Goal: Task Accomplishment & Management: Use online tool/utility

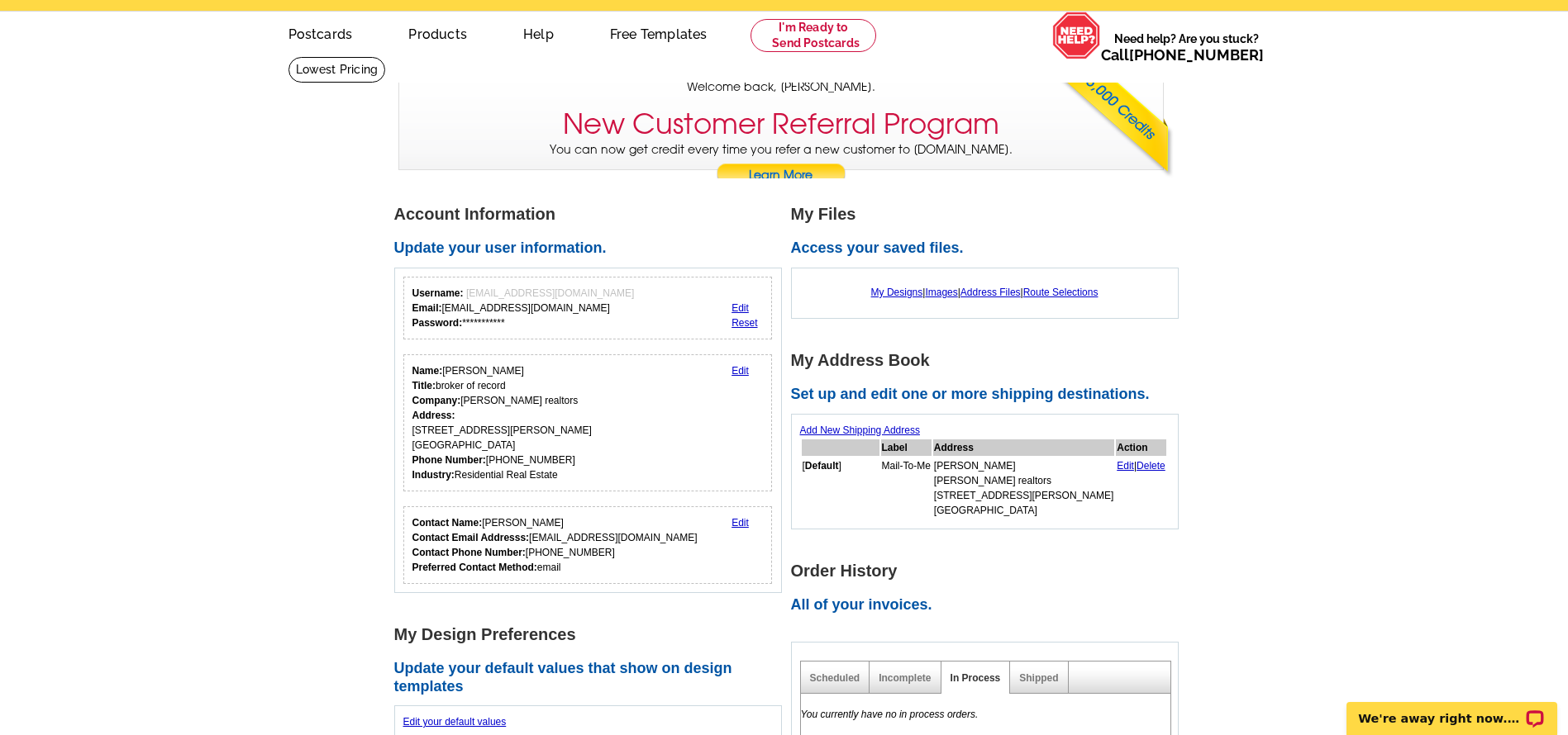
scroll to position [83, 0]
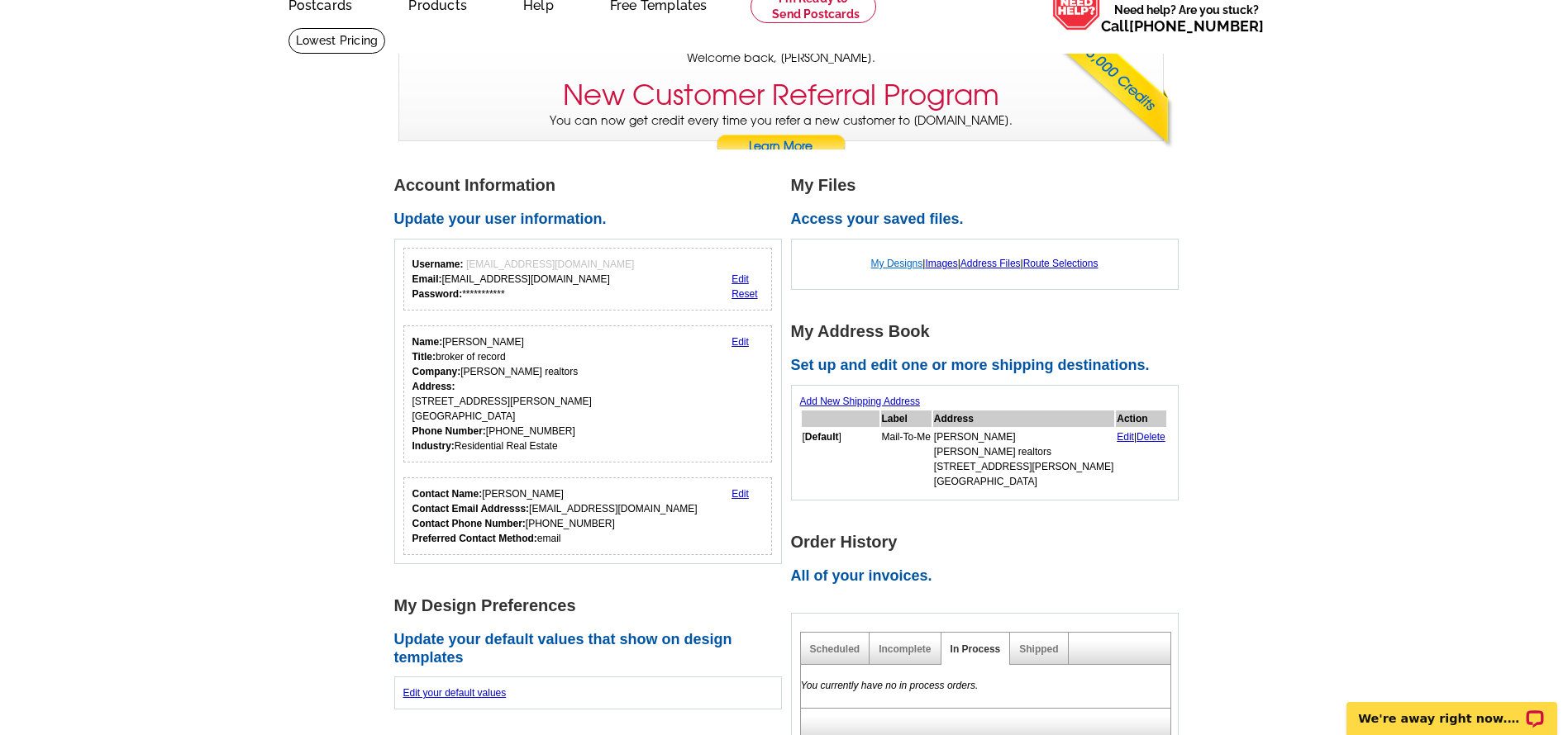
click at [894, 266] on link "My Designs" at bounding box center [897, 263] width 52 height 12
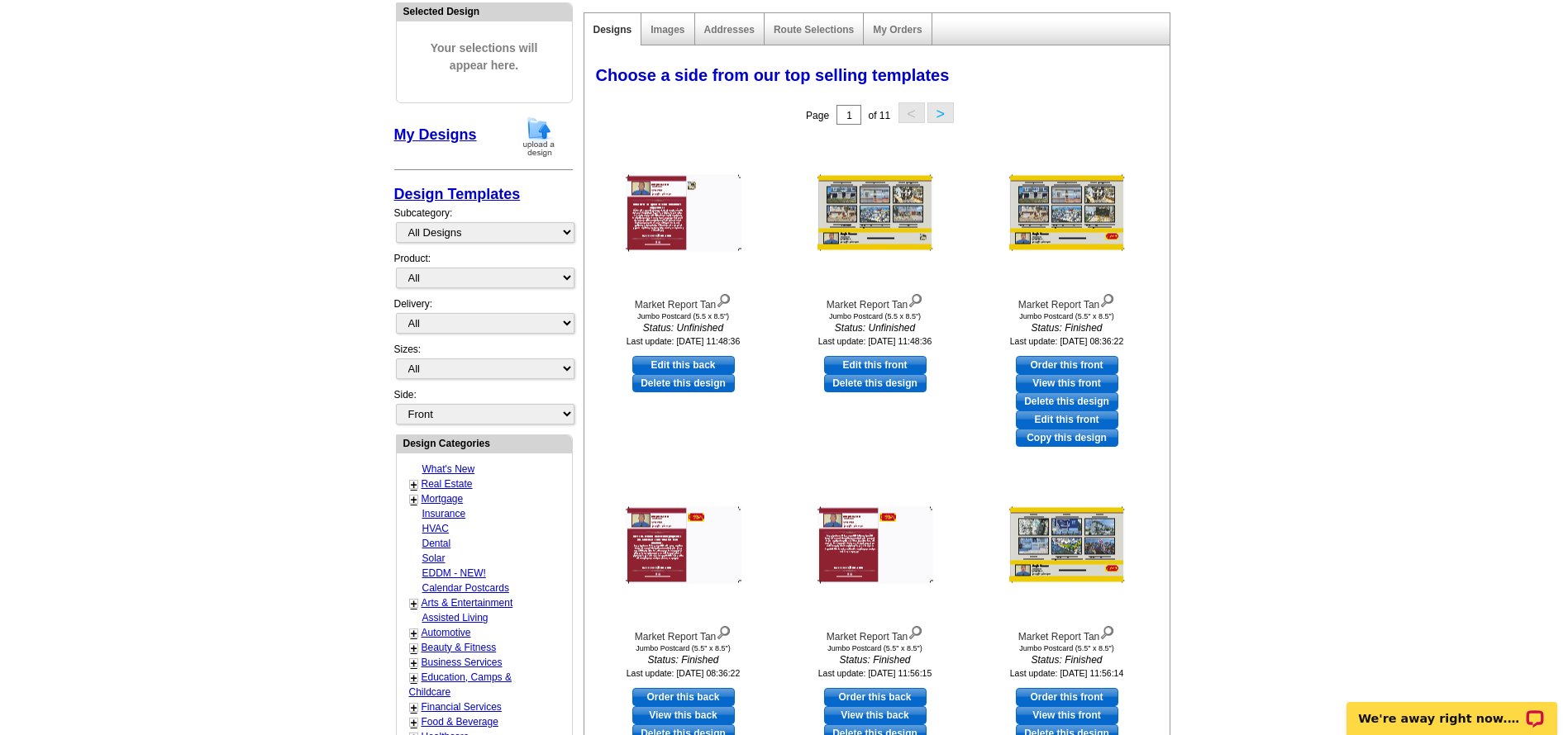
scroll to position [248, 0]
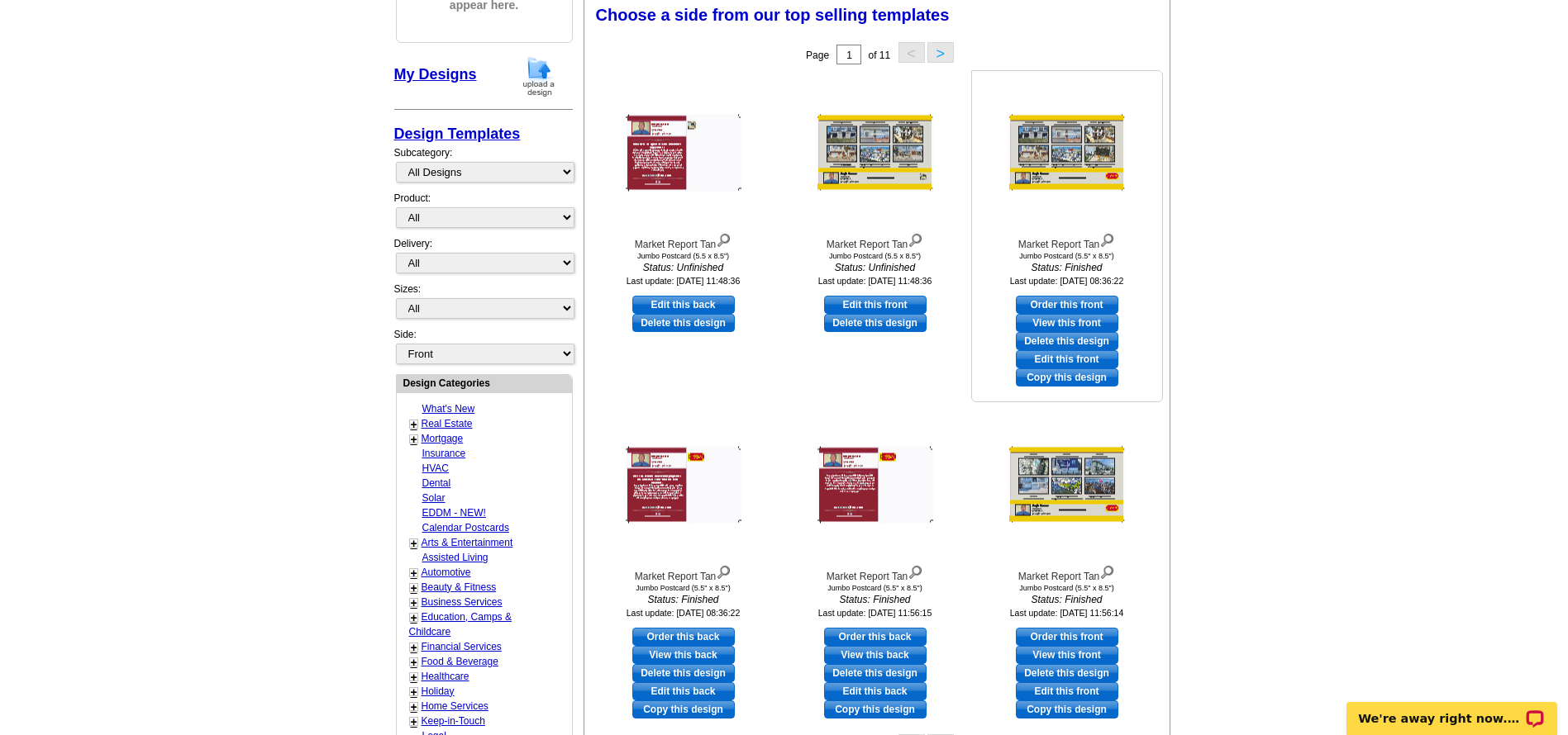
click at [1082, 153] on img at bounding box center [1067, 153] width 116 height 77
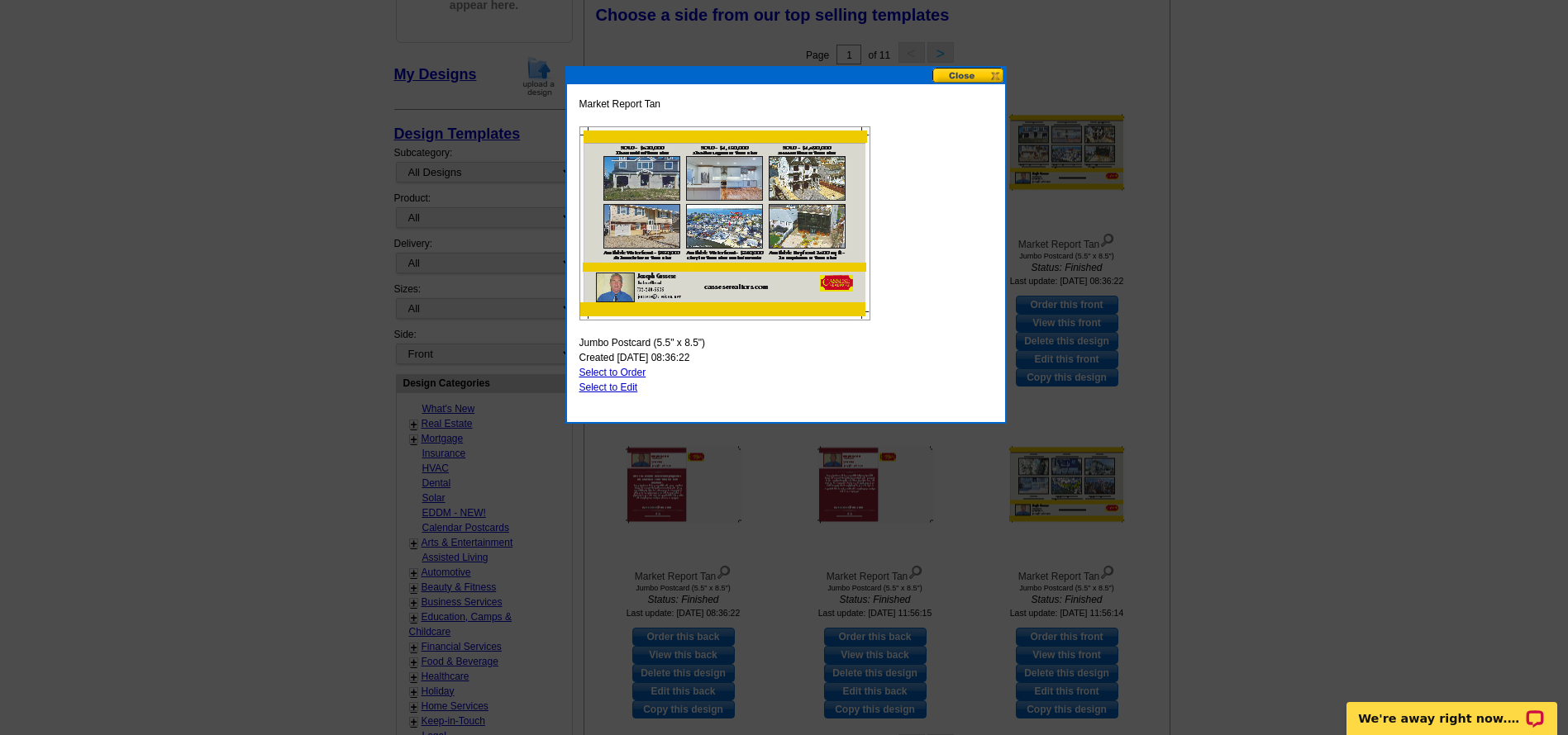
click at [756, 221] on img at bounding box center [724, 224] width 291 height 195
click at [625, 390] on link "Select to Edit" at bounding box center [609, 387] width 59 height 12
select select "2"
select select "back"
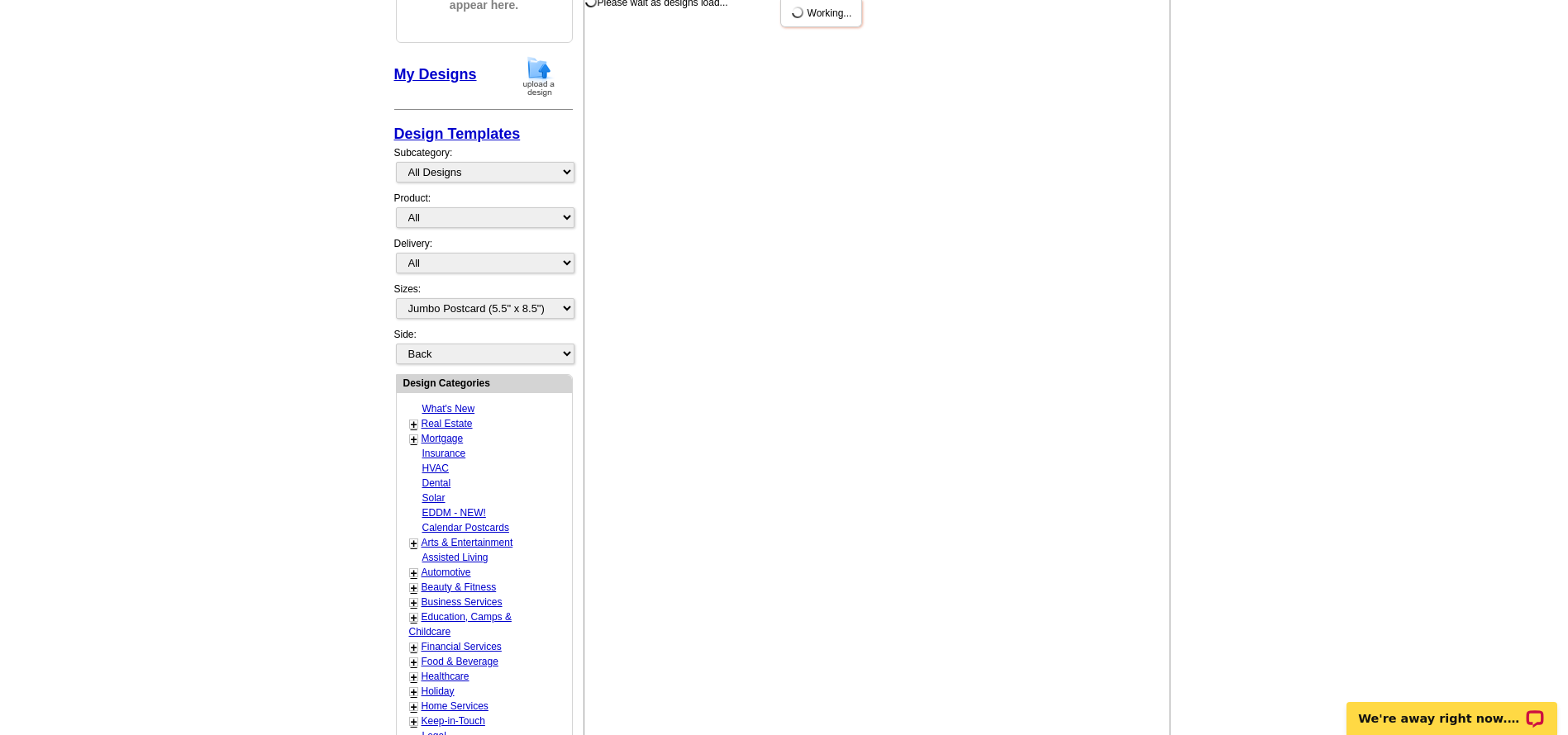
scroll to position [0, 0]
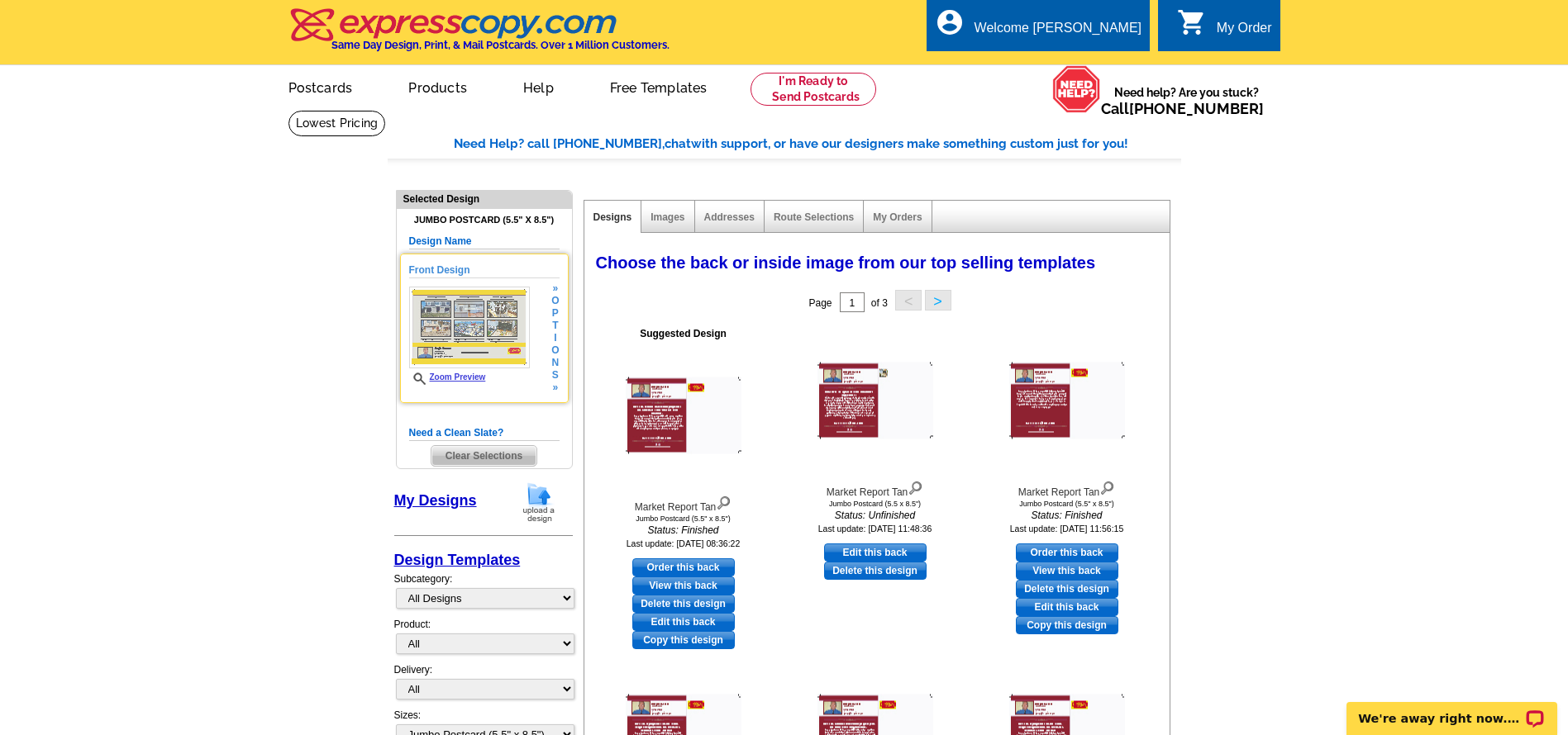
click at [469, 340] on img at bounding box center [469, 327] width 120 height 82
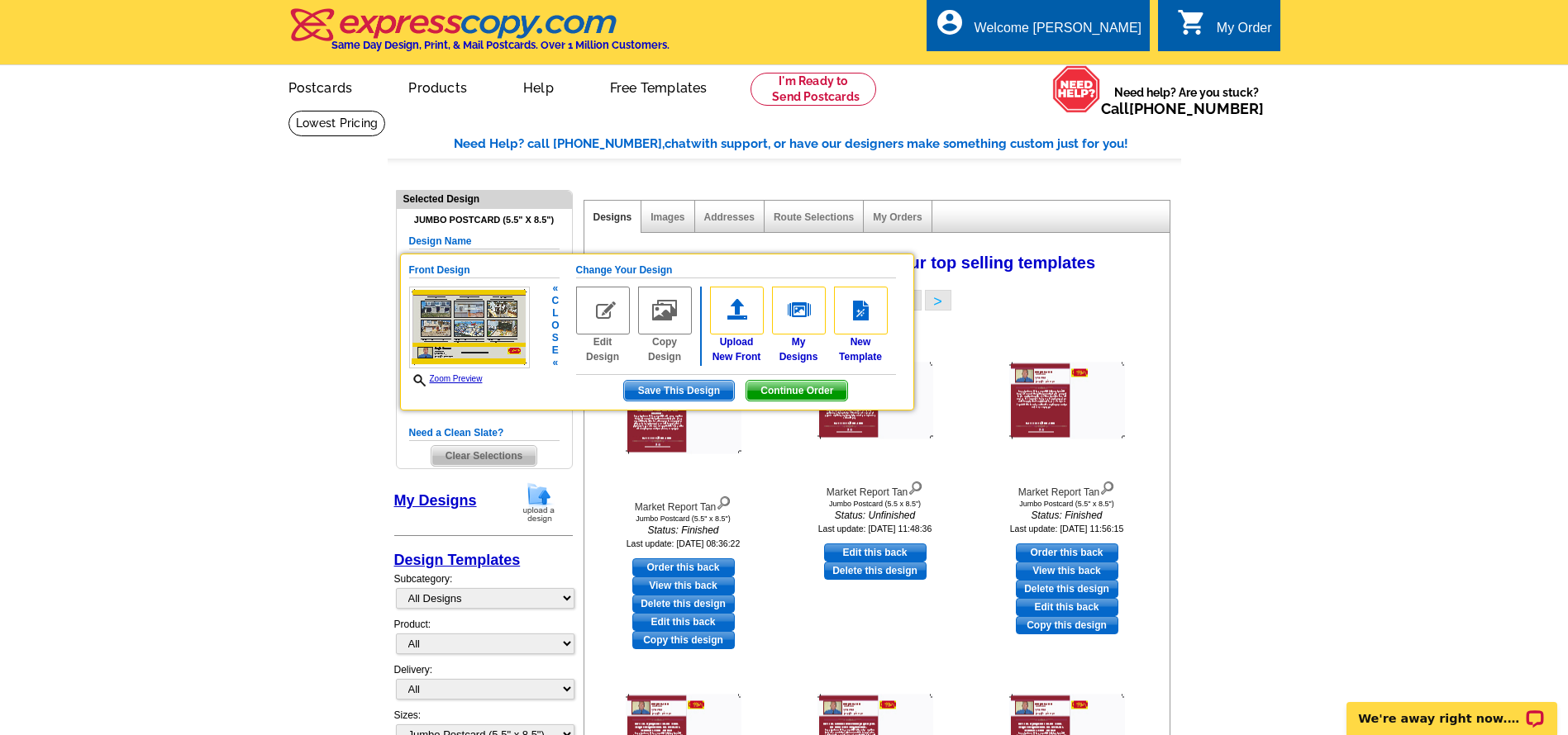
click at [595, 314] on img at bounding box center [602, 310] width 54 height 48
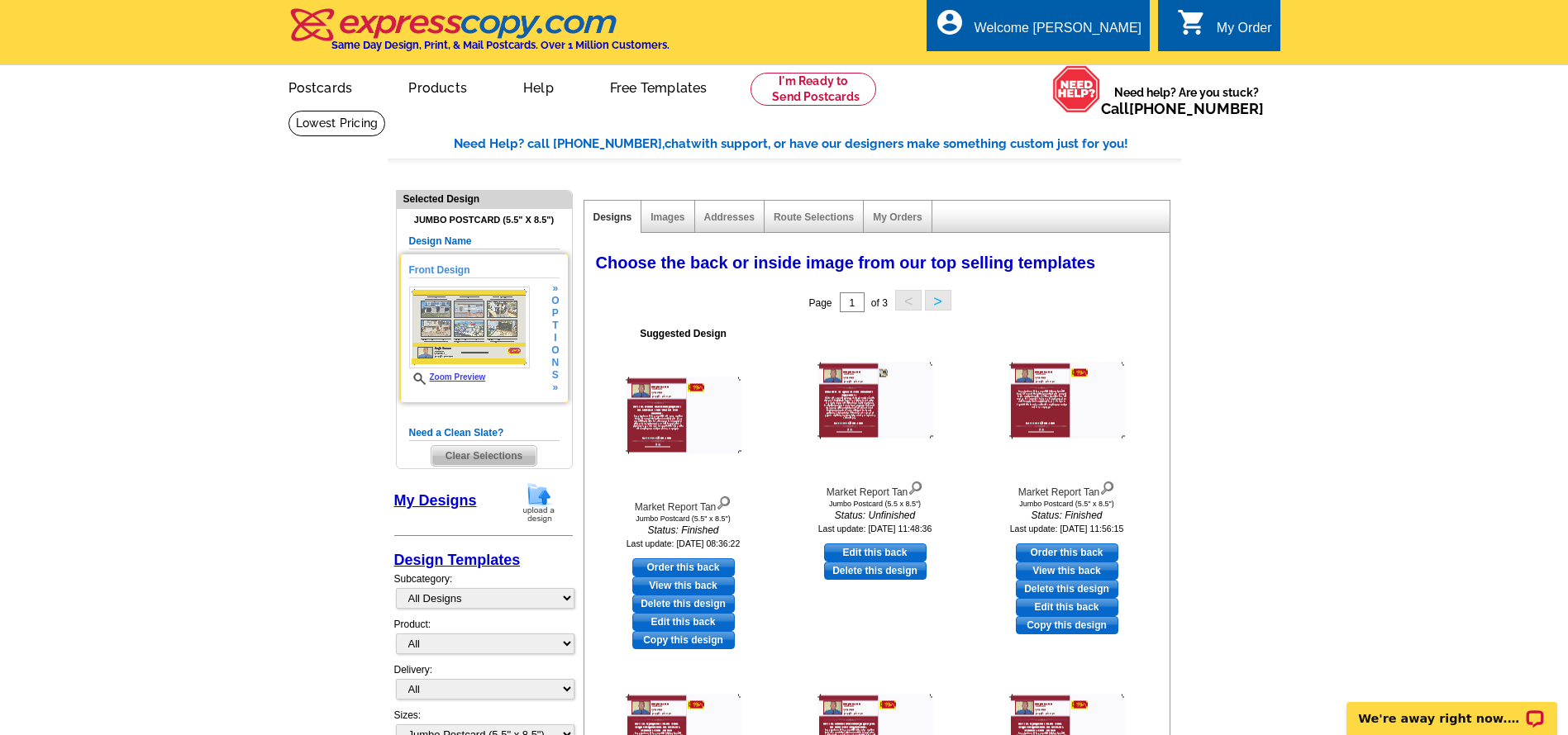
click at [492, 325] on img at bounding box center [469, 327] width 120 height 82
